Goal: Task Accomplishment & Management: Manage account settings

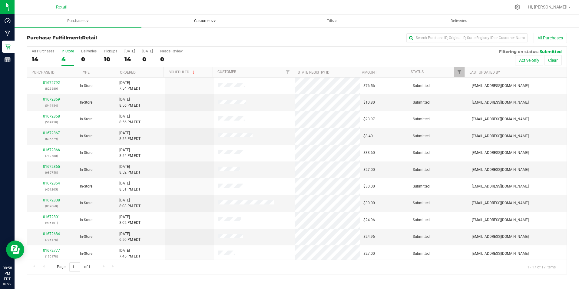
drag, startPoint x: 205, startPoint y: 17, endPoint x: 198, endPoint y: 21, distance: 7.7
click at [205, 17] on uib-tab-heading "Customers All customers Add a new customer All physicians" at bounding box center [205, 21] width 126 height 12
click at [158, 36] on span "All customers" at bounding box center [163, 36] width 44 height 5
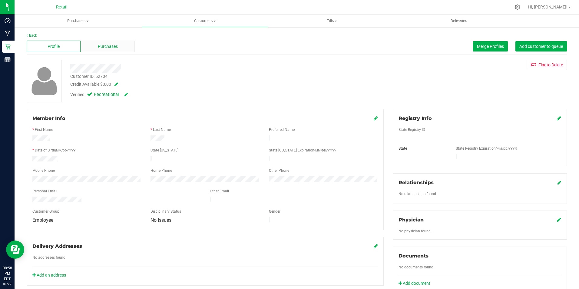
click at [95, 45] on div "Purchases" at bounding box center [108, 47] width 54 height 12
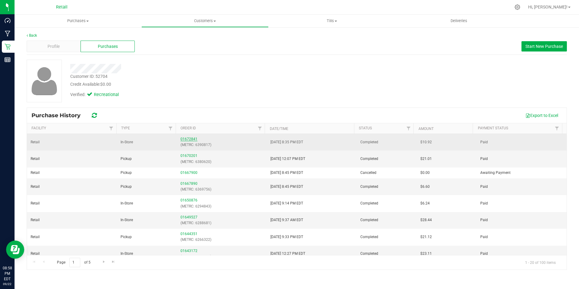
click at [187, 138] on link "01672841" at bounding box center [189, 139] width 17 height 4
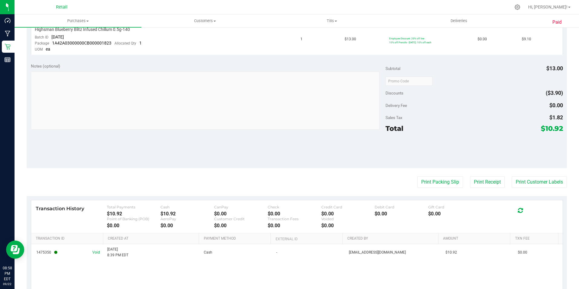
scroll to position [210, 0]
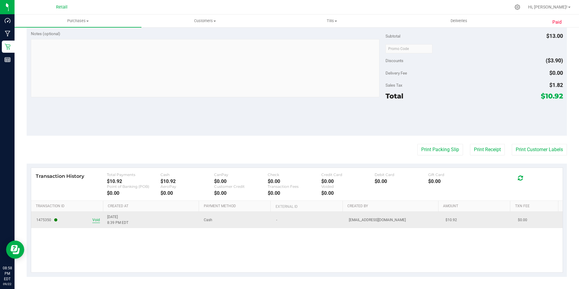
click at [93, 221] on span "Void" at bounding box center [96, 220] width 8 height 6
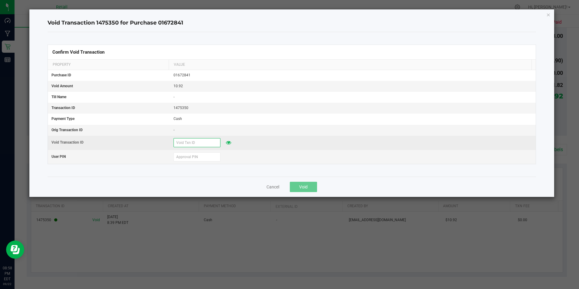
click at [184, 144] on input "text" at bounding box center [197, 142] width 47 height 9
type input "09222025"
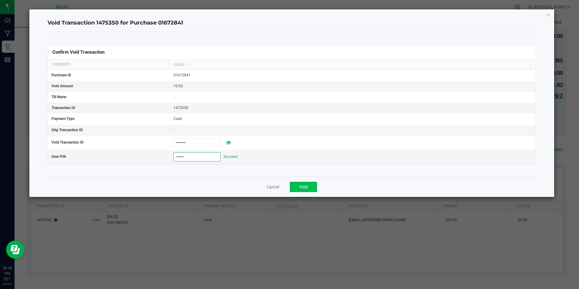
type input "401086"
click at [307, 183] on button "Void" at bounding box center [303, 187] width 27 height 10
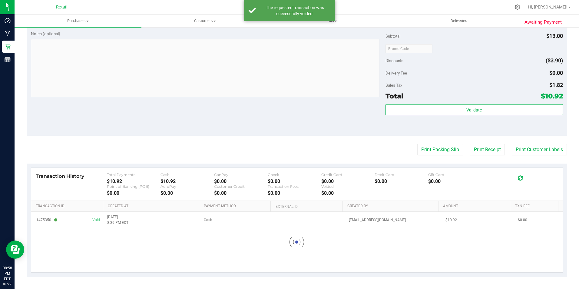
scroll to position [195, 0]
